Goal: Task Accomplishment & Management: Manage account settings

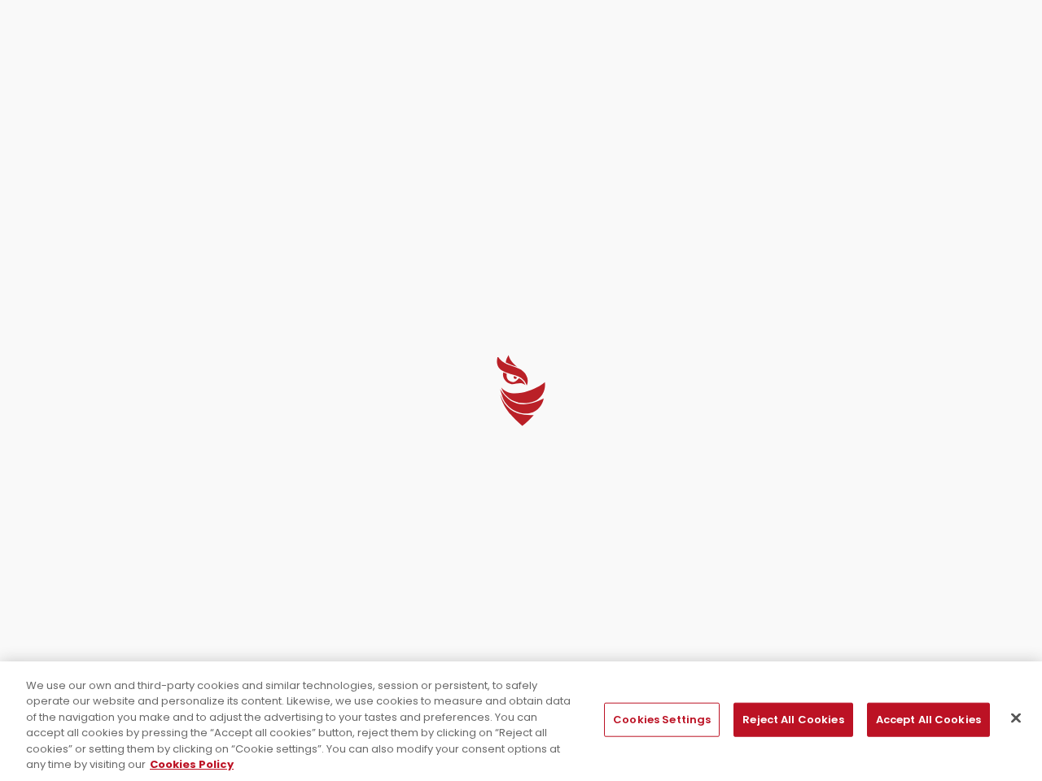
select select "English"
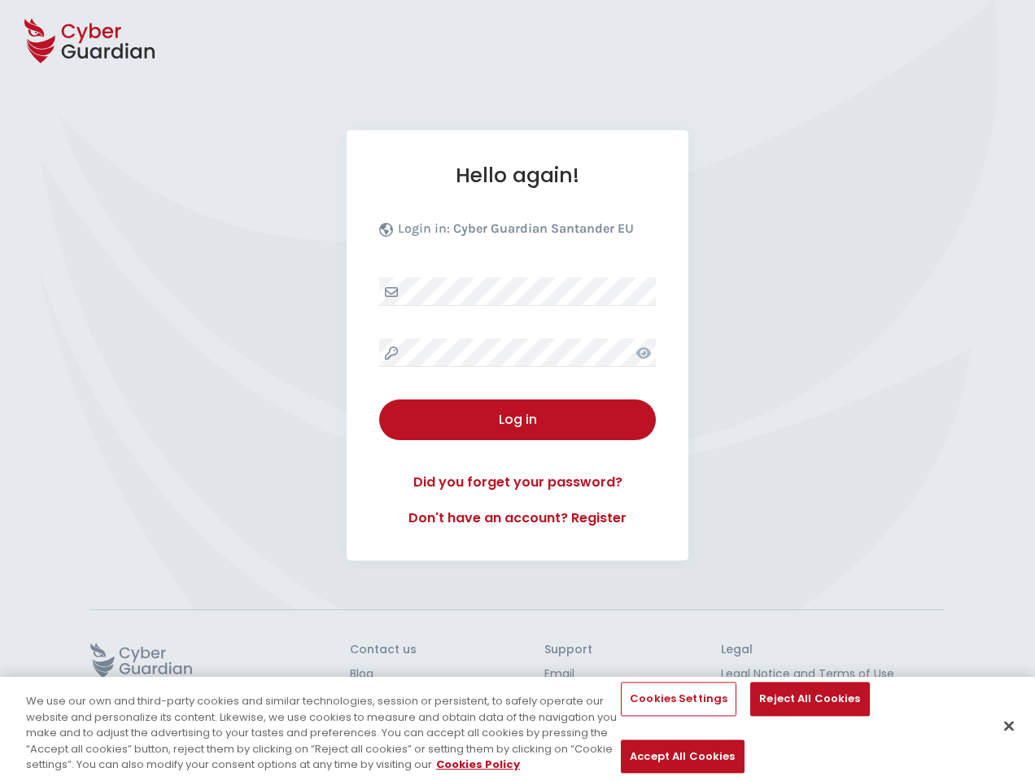
click at [518, 391] on div "Hello again! Login in: Cyber Guardian Santander EU Log in Did you forget your p…" at bounding box center [518, 345] width 342 height 431
click at [90, 41] on icon at bounding box center [89, 40] width 130 height 57
click at [644, 352] on icon at bounding box center [644, 353] width 15 height 11
click at [518, 420] on div "Log in" at bounding box center [518, 420] width 252 height 20
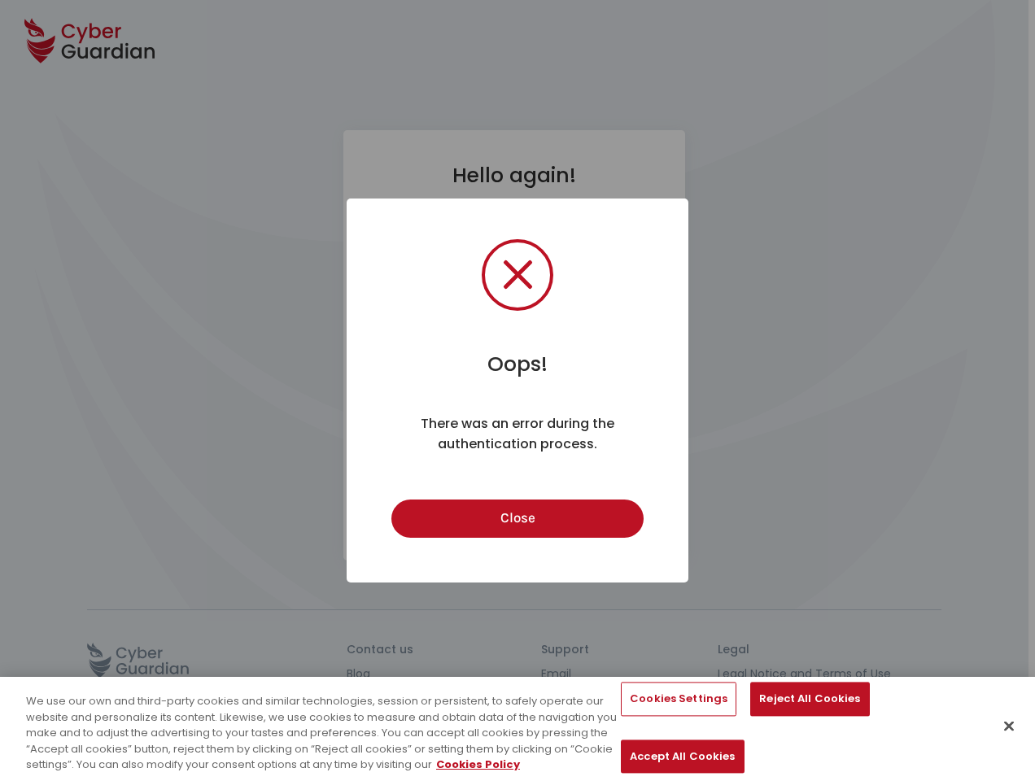
click at [141, 660] on div "Oops! × There was an error during the authentication process. Close Cancel" at bounding box center [517, 390] width 1035 height 781
click at [661, 717] on button "Cookies Settings" at bounding box center [679, 700] width 116 height 34
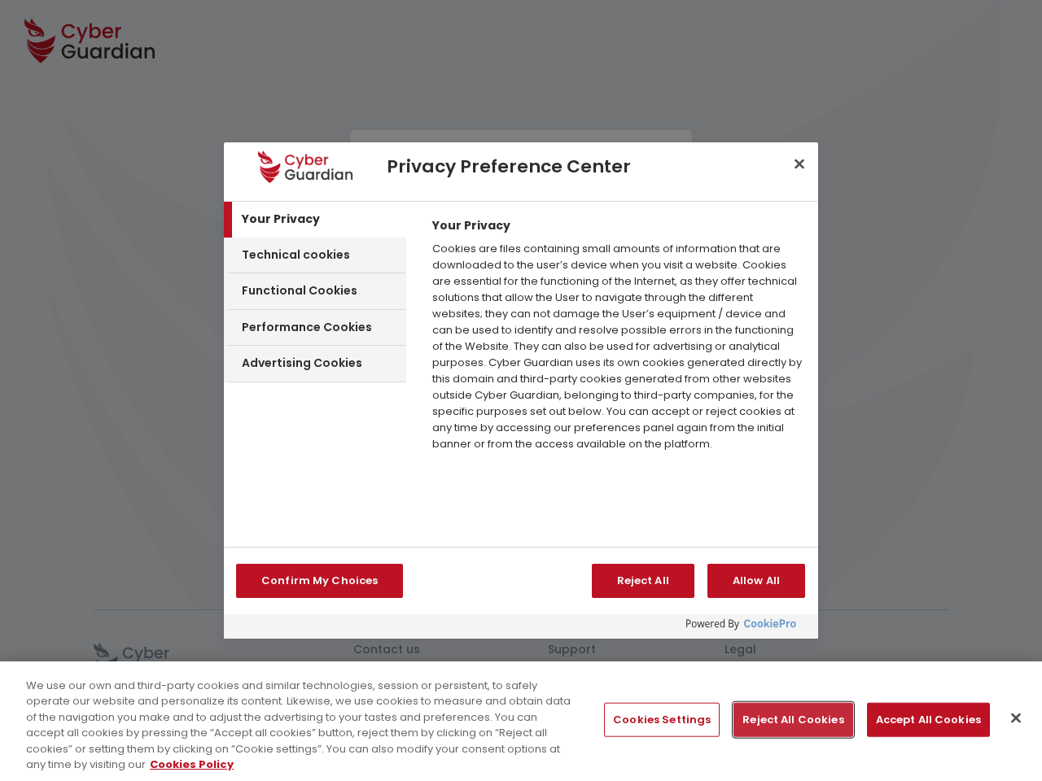
click at [786, 720] on button "Reject All Cookies" at bounding box center [792, 720] width 119 height 34
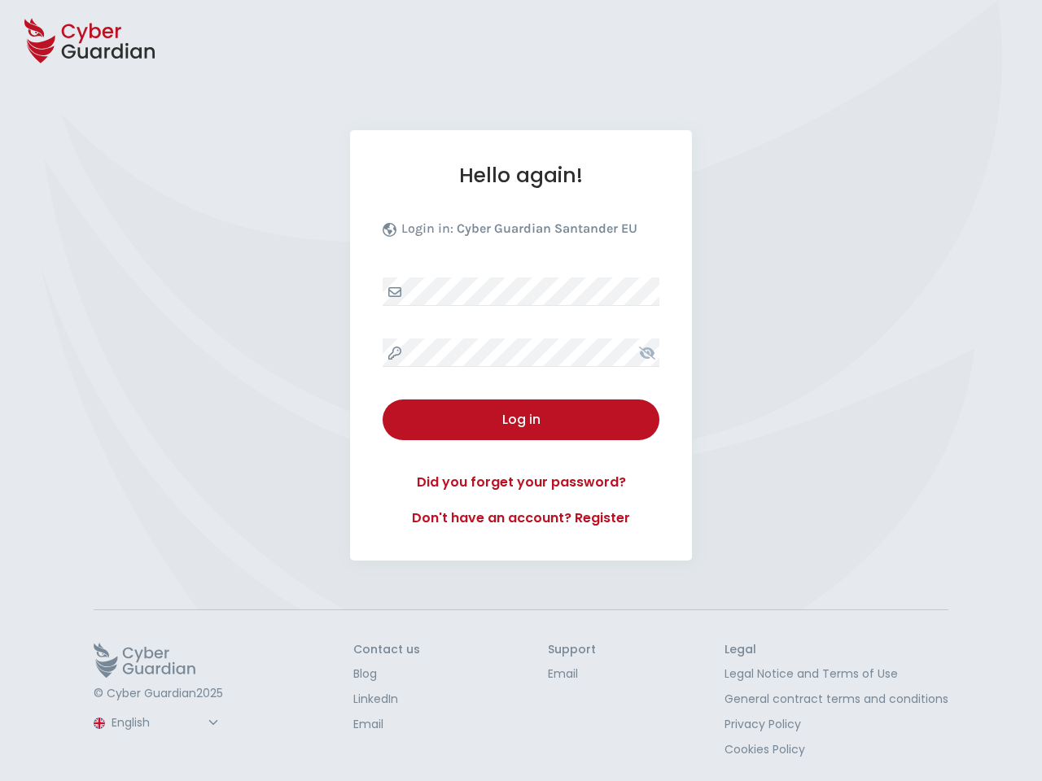
click at [917, 720] on button "Accept All Cookies" at bounding box center [928, 720] width 123 height 34
click at [1009, 719] on button "Close" at bounding box center [1016, 719] width 36 height 36
